Goal: Task Accomplishment & Management: Manage account settings

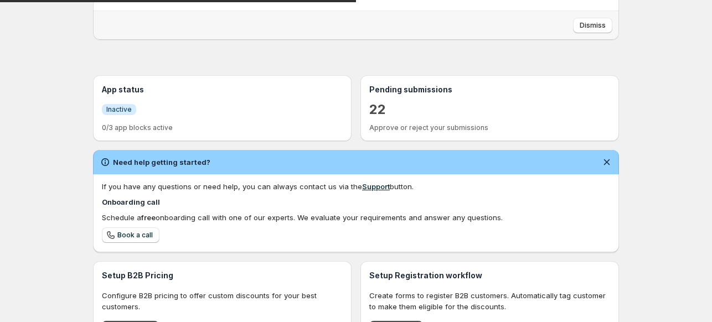
scroll to position [179, 0]
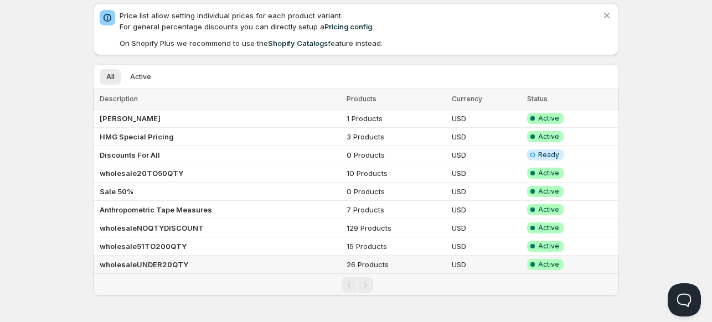
click at [133, 265] on b "wholesaleUNDER20QTY" at bounding box center [144, 264] width 89 height 9
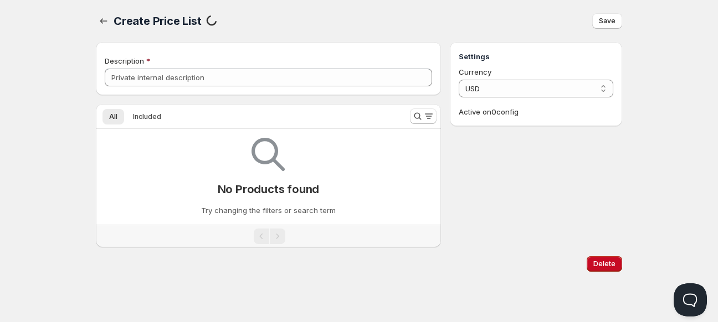
type input "wholesaleUNDER20QTY"
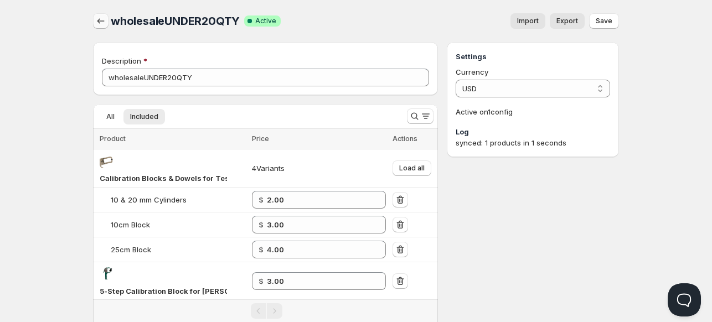
click at [97, 18] on icon "button" at bounding box center [100, 21] width 11 height 11
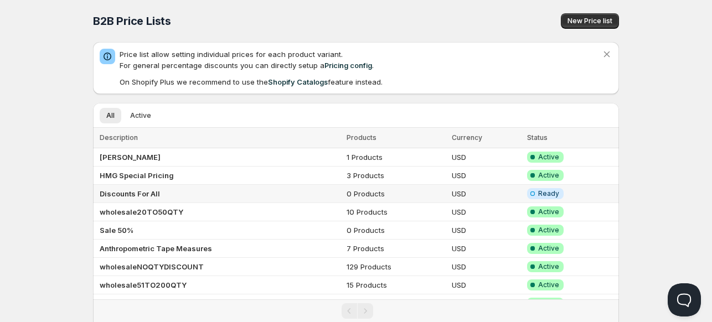
scroll to position [39, 0]
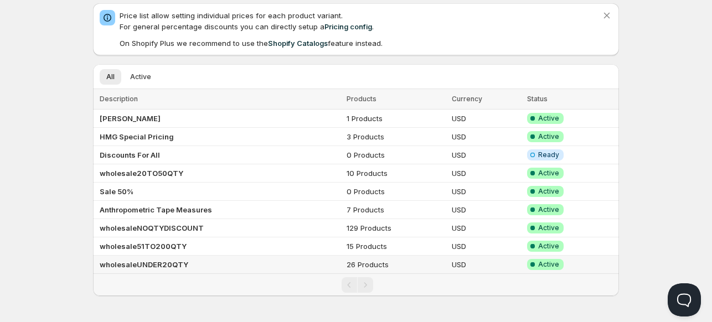
click at [224, 270] on td "wholesaleUNDER20QTY" at bounding box center [218, 265] width 250 height 18
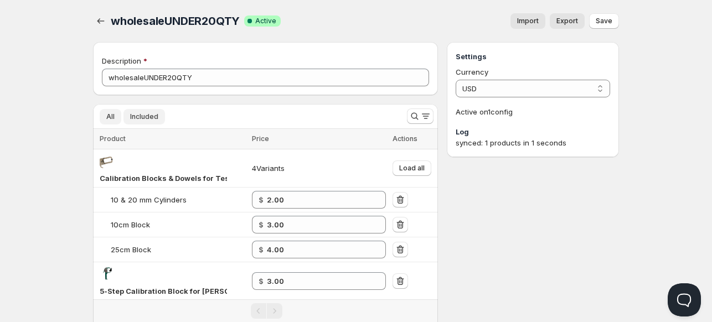
click at [106, 121] on span "All" at bounding box center [110, 116] width 8 height 9
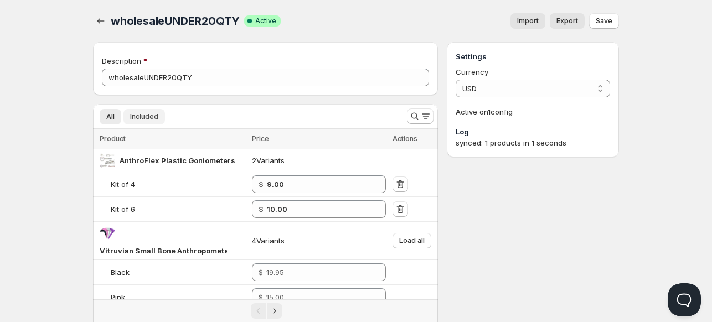
click at [146, 114] on span "Included" at bounding box center [144, 116] width 28 height 9
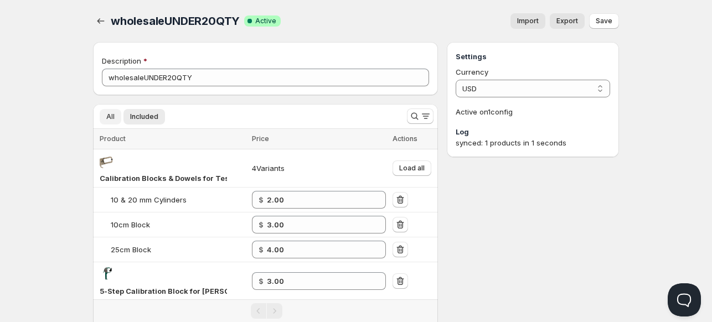
click at [103, 119] on button "All" at bounding box center [111, 117] width 22 height 16
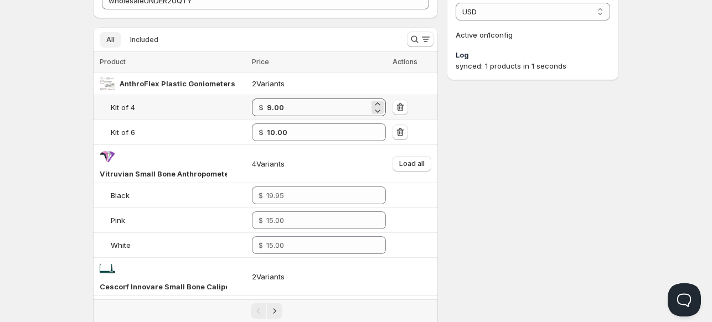
scroll to position [63, 0]
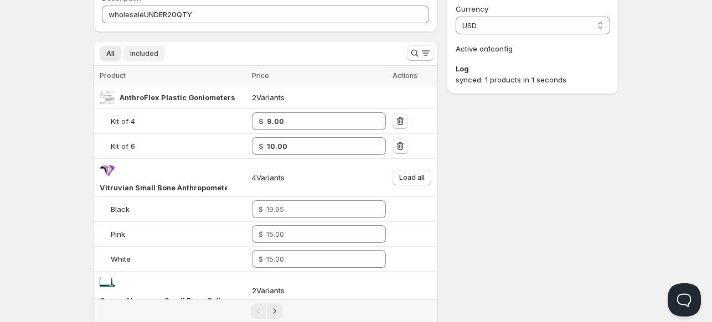
click at [149, 54] on span "Included" at bounding box center [144, 53] width 28 height 9
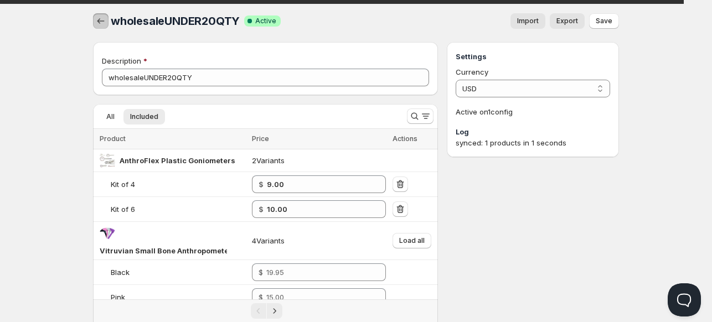
click at [98, 17] on icon "button" at bounding box center [100, 21] width 11 height 11
